Goal: Information Seeking & Learning: Learn about a topic

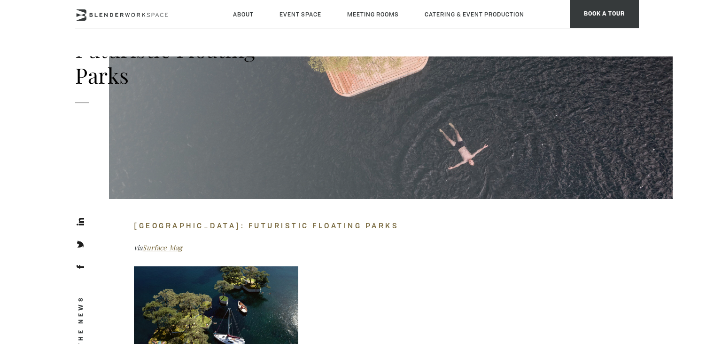
scroll to position [331, 0]
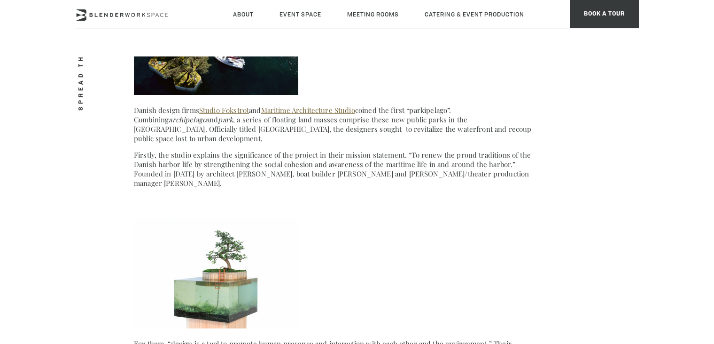
scroll to position [611, 0]
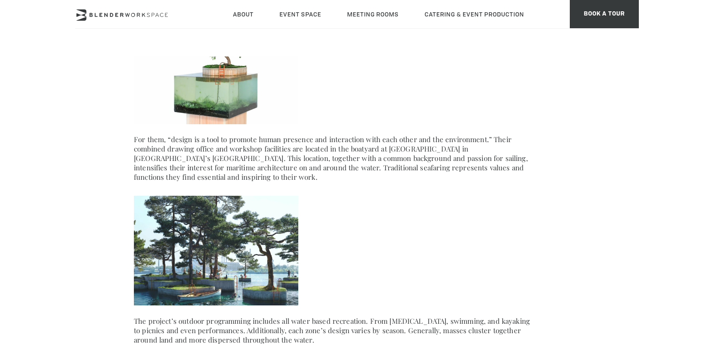
drag, startPoint x: 225, startPoint y: 259, endPoint x: 150, endPoint y: 245, distance: 76.5
click at [150, 245] on img at bounding box center [216, 251] width 165 height 110
click at [196, 247] on img at bounding box center [216, 251] width 165 height 110
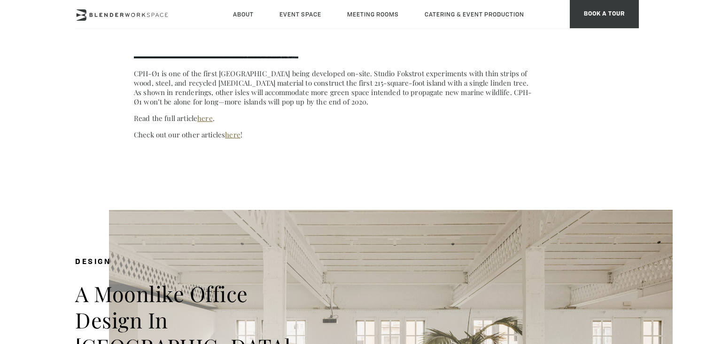
scroll to position [815, 0]
